Goal: Communication & Community: Answer question/provide support

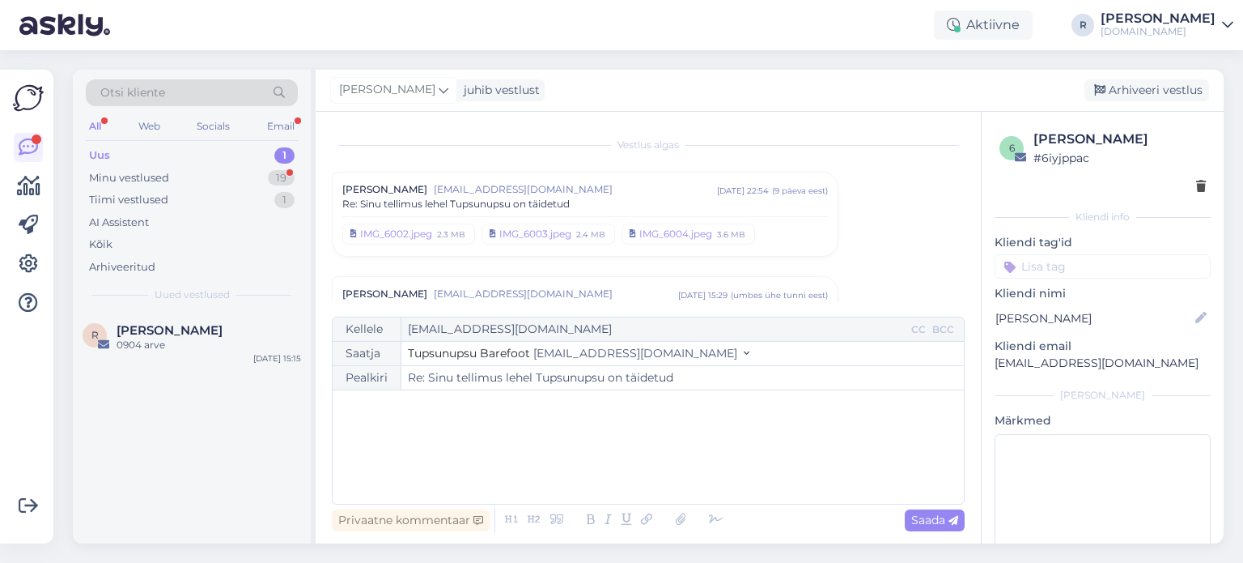
scroll to position [4252, 0]
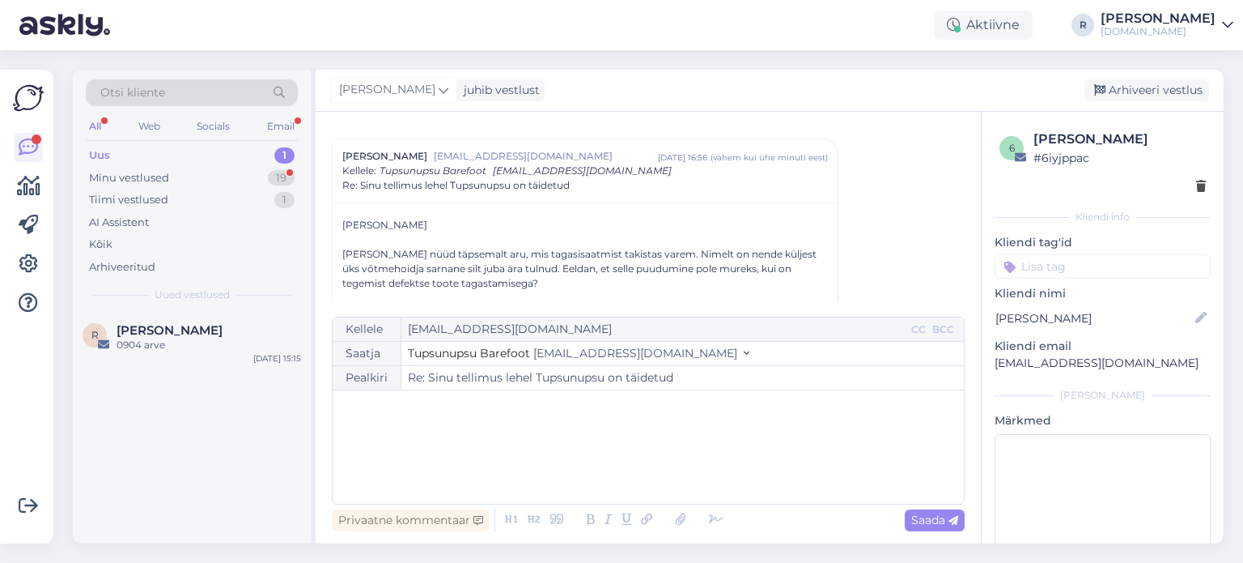
click at [102, 122] on div "All" at bounding box center [95, 126] width 19 height 21
click at [287, 119] on div "Email" at bounding box center [281, 126] width 34 height 21
click at [164, 176] on div "Minu vestlused" at bounding box center [129, 178] width 80 height 16
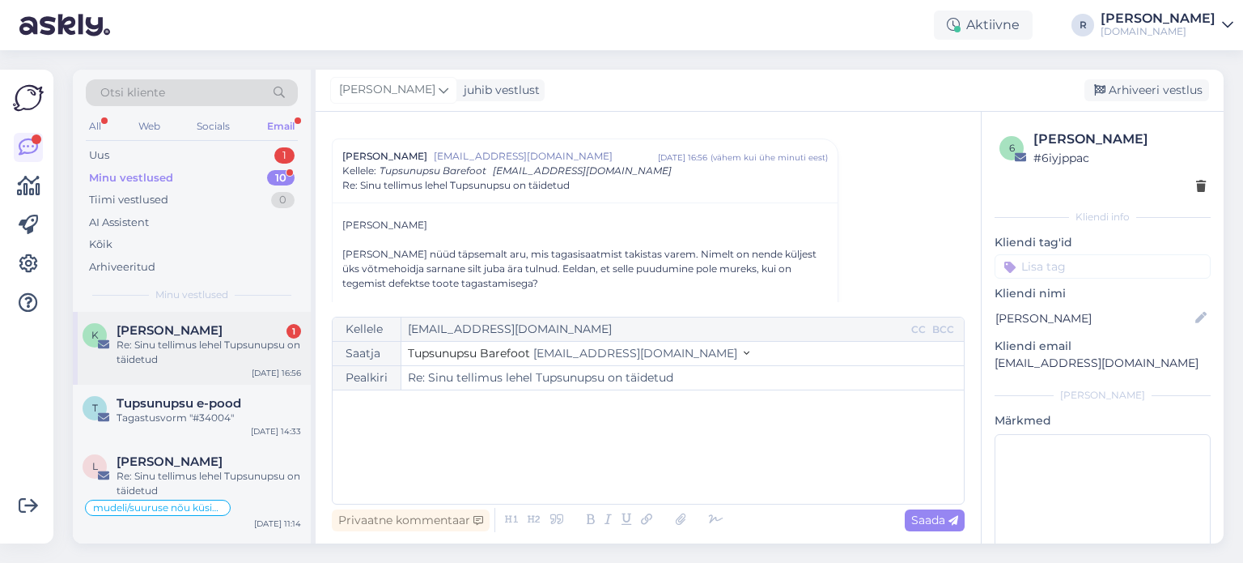
click at [165, 345] on div "Re: Sinu tellimus lehel Tupsunupsu on täidetud" at bounding box center [209, 352] width 185 height 29
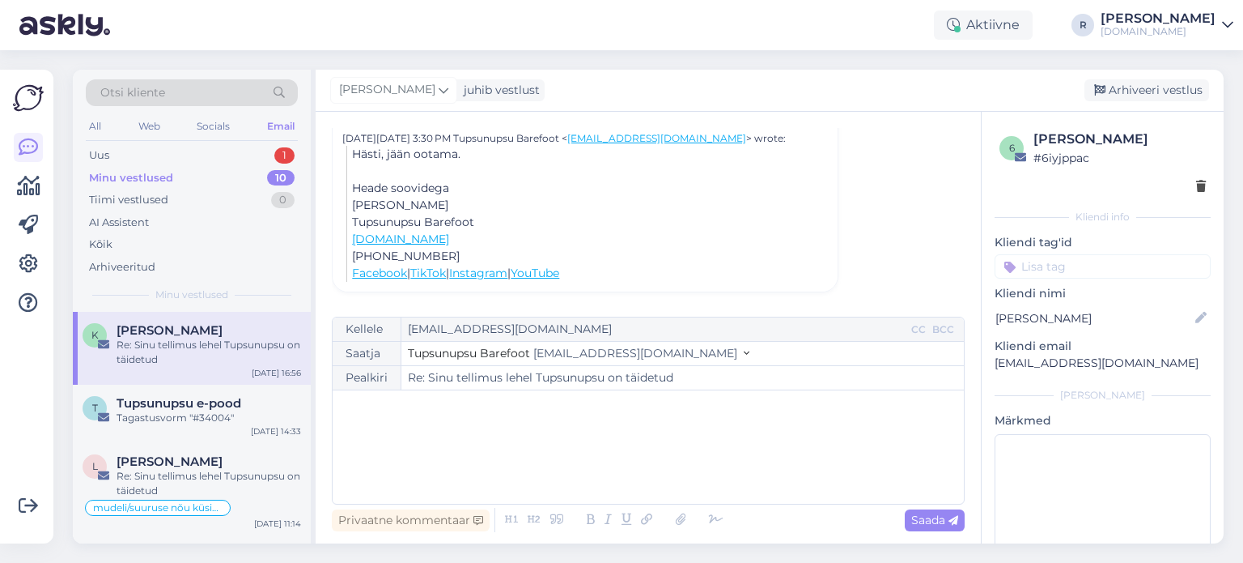
scroll to position [321, 0]
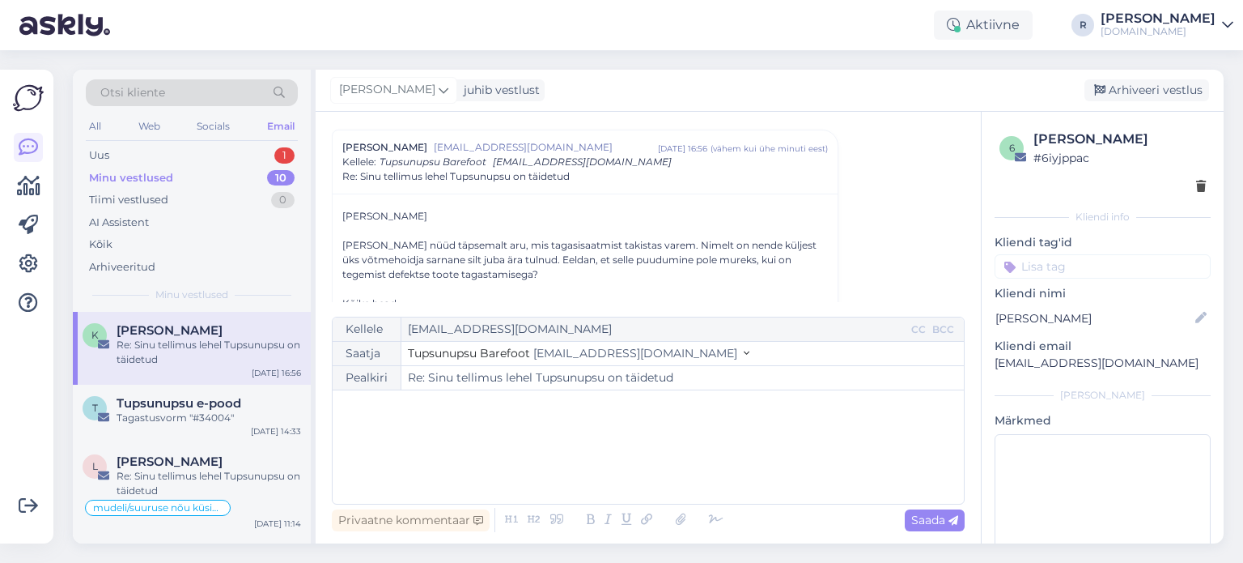
click at [407, 419] on div "﻿" at bounding box center [648, 446] width 615 height 97
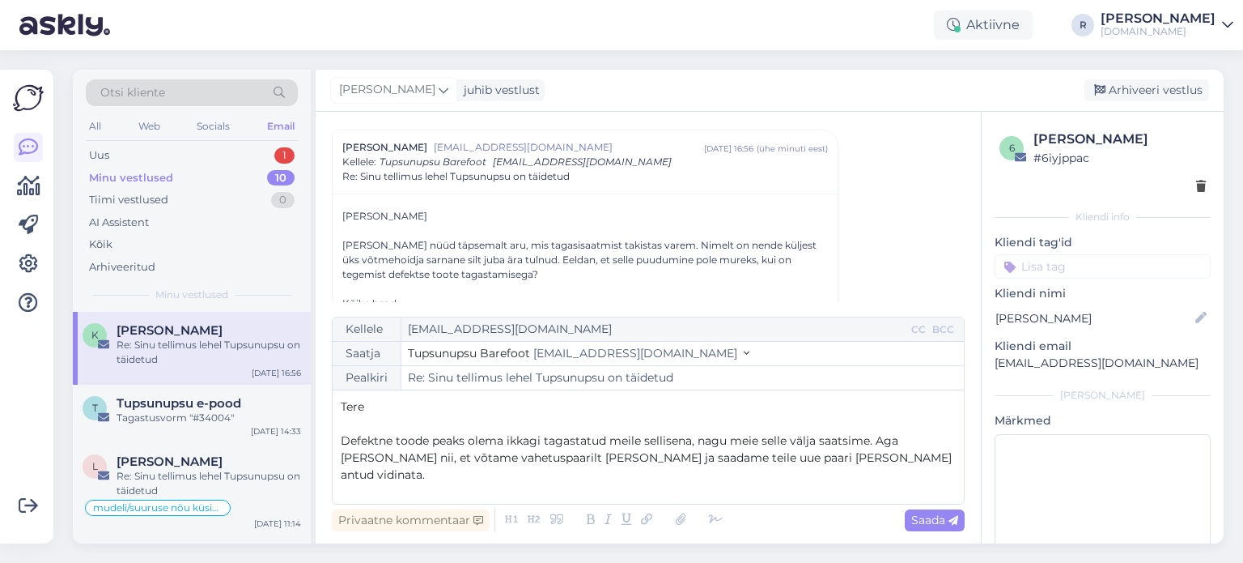
click at [872, 443] on span "Defektne toode peaks olema ikkagi tagastatud meile sellisena, nagu meie selle v…" at bounding box center [648, 457] width 614 height 49
click at [762, 459] on span "Defektne toode peaks olema ikkagi tagastatud meile sellisena, nagu meie selle v…" at bounding box center [645, 457] width 609 height 49
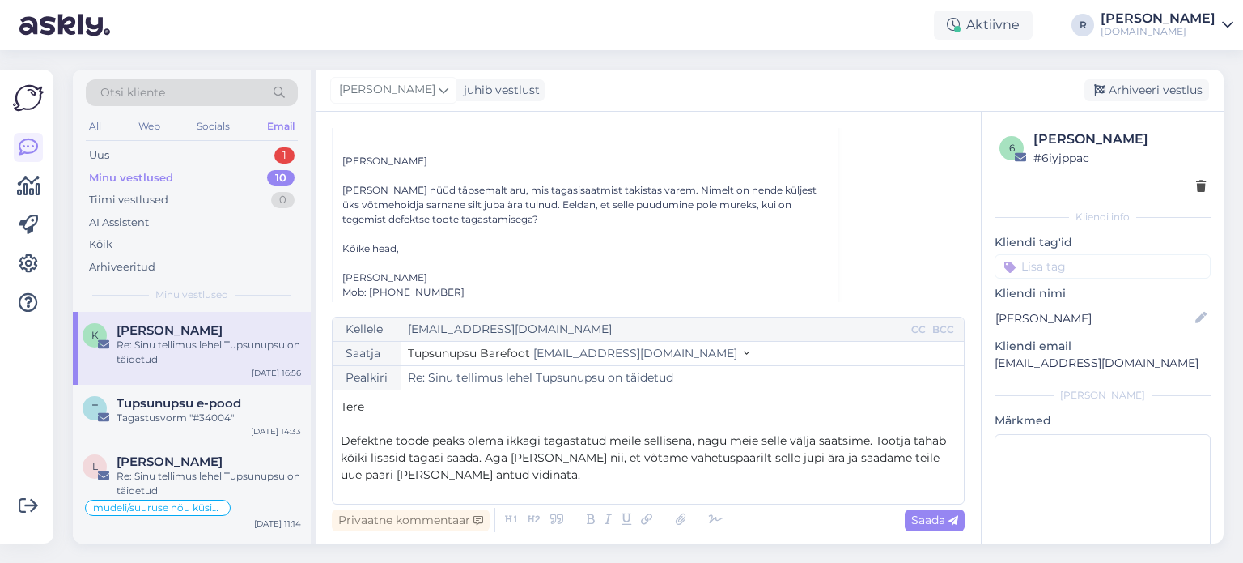
scroll to position [401, 0]
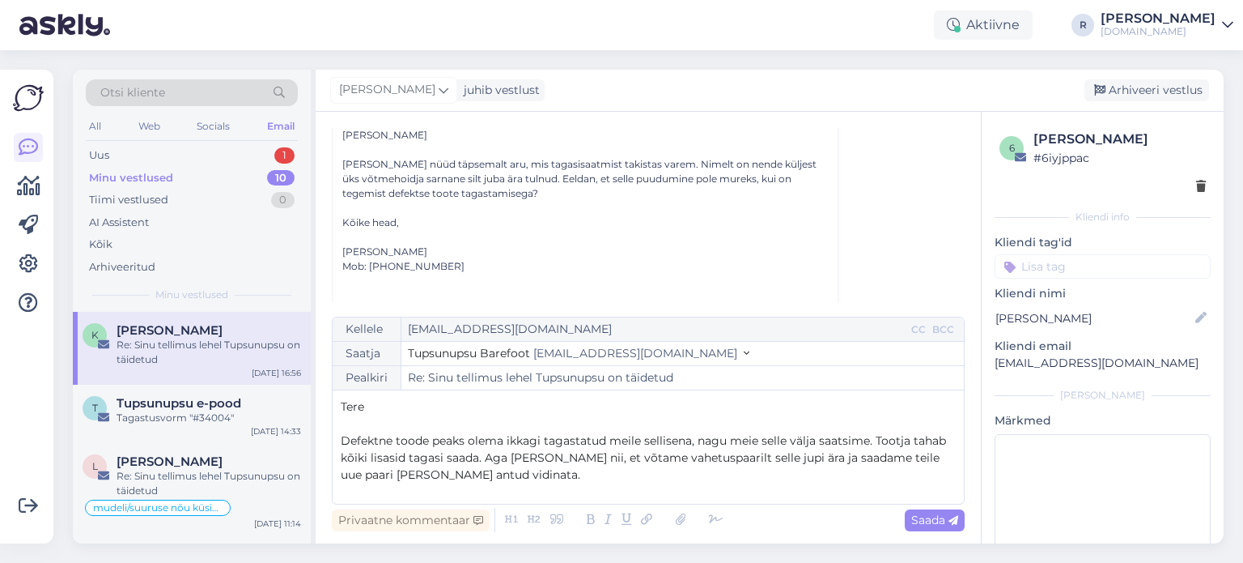
click at [869, 440] on span "Defektne toode peaks olema ikkagi tagastatud meile sellisena, nagu meie selle v…" at bounding box center [645, 457] width 609 height 49
click at [706, 520] on icon at bounding box center [716, 519] width 24 height 23
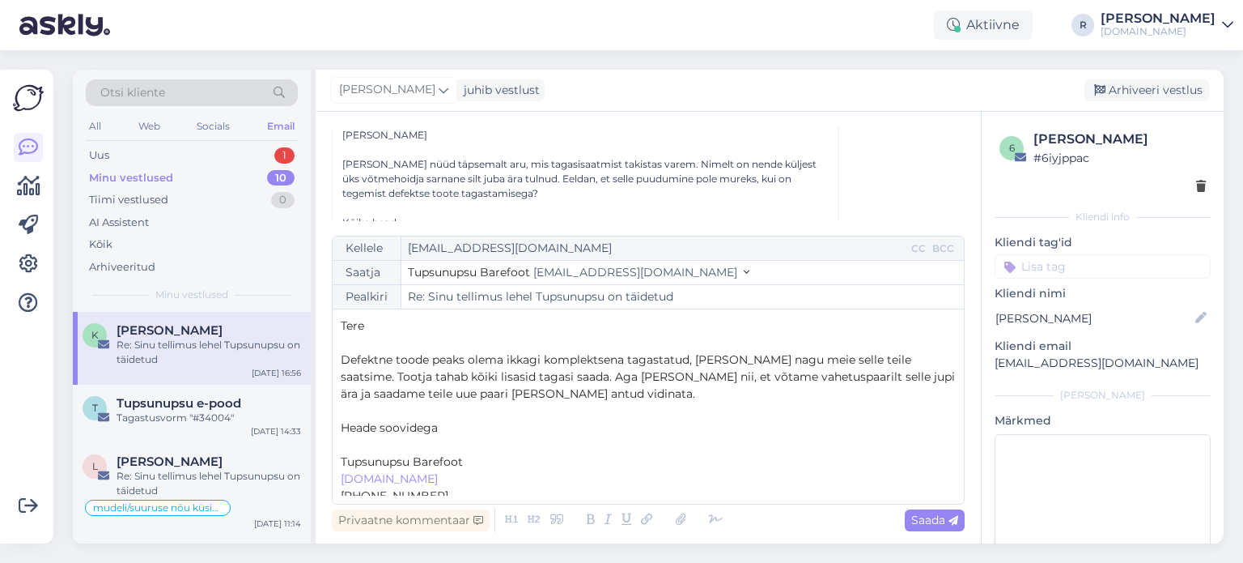
click at [421, 438] on p "﻿" at bounding box center [648, 444] width 615 height 17
click at [652, 387] on p "Defektne toode peaks olema ikkagi komplektsena tagastatud, [PERSON_NAME] nagu m…" at bounding box center [648, 376] width 615 height 51
click at [650, 376] on span "Defektne toode peaks olema ikkagi komplektsena tagastatud, [PERSON_NAME] nagu m…" at bounding box center [650, 376] width 618 height 49
click at [931, 529] on div "Saada" at bounding box center [935, 520] width 60 height 22
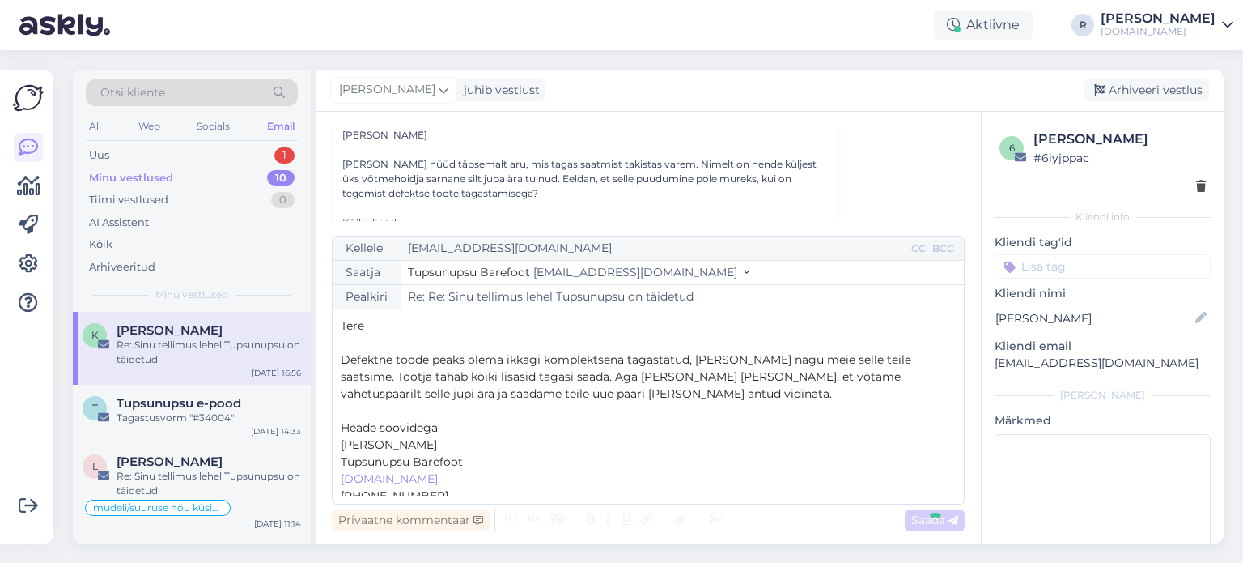
type input "Re: Sinu tellimus lehel Tupsunupsu on täidetud"
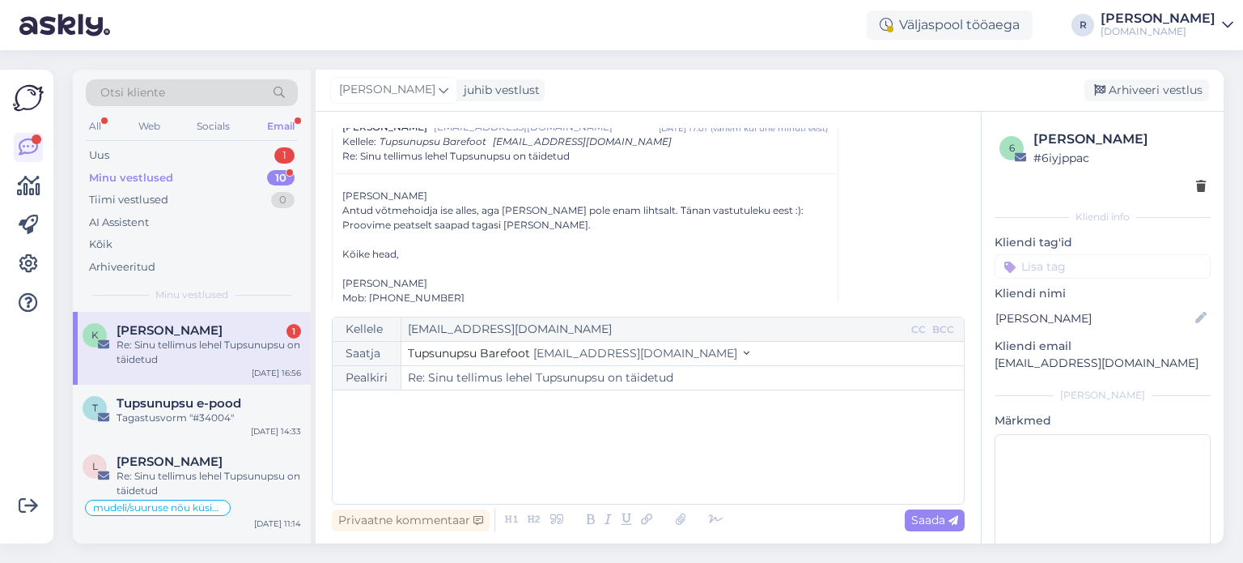
scroll to position [1106, 0]
click at [379, 445] on div "﻿" at bounding box center [648, 446] width 615 height 97
click at [231, 342] on div "Re: Sinu tellimus lehel Tupsunupsu on täidetud" at bounding box center [209, 352] width 185 height 29
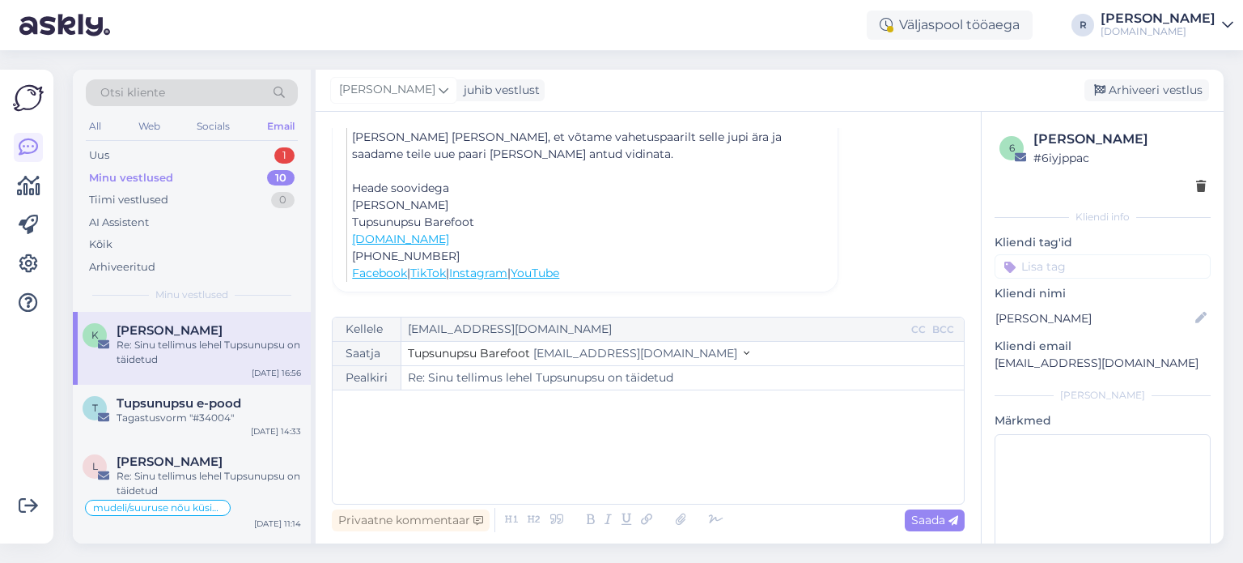
scroll to position [459, 0]
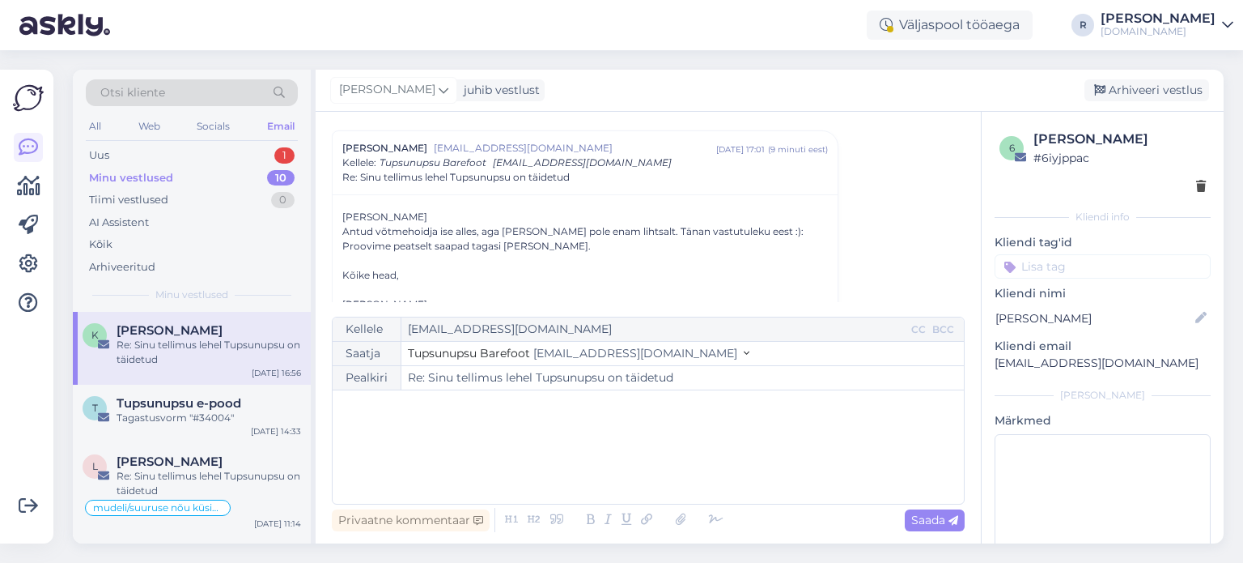
click at [420, 410] on p "﻿" at bounding box center [648, 406] width 615 height 17
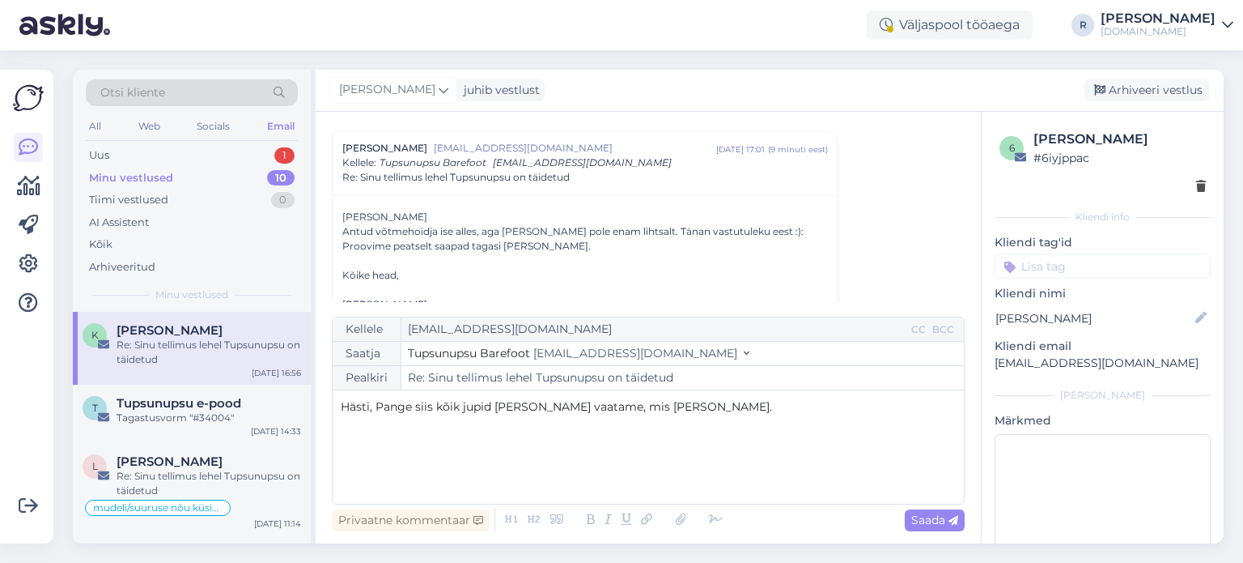
click at [385, 405] on span "Hästi, Pange siis kõik jupid [PERSON_NAME] vaatame, mis [PERSON_NAME]." at bounding box center [556, 406] width 431 height 15
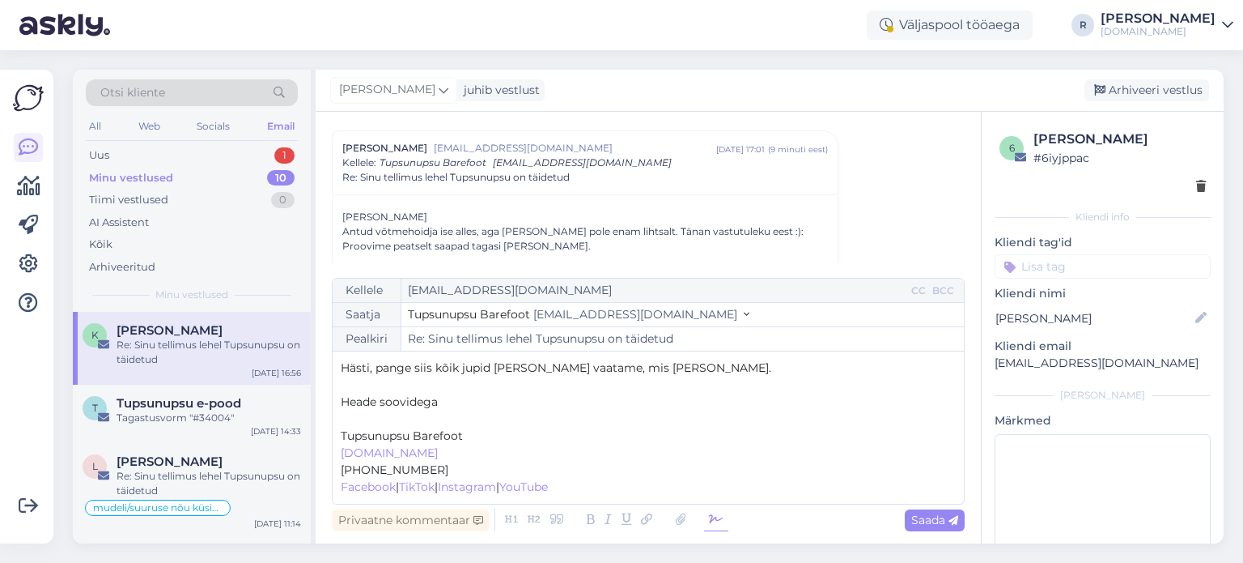
click at [720, 524] on icon at bounding box center [716, 519] width 24 height 23
click at [363, 423] on p "﻿" at bounding box center [648, 418] width 615 height 17
click at [935, 524] on span "Saada" at bounding box center [934, 519] width 47 height 15
type input "Re: Sinu tellimus lehel Tupsunupsu on täidetud"
